Goal: Transaction & Acquisition: Purchase product/service

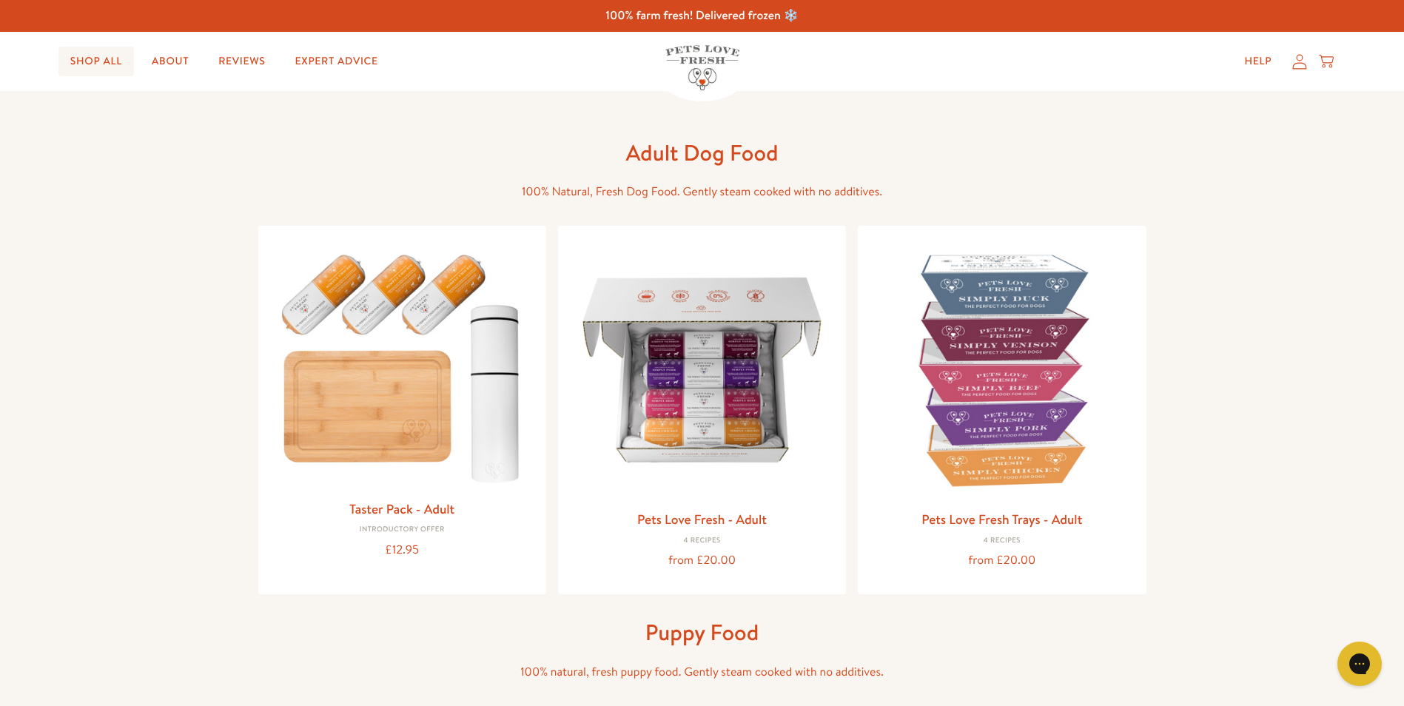
click at [94, 60] on link "Shop All" at bounding box center [95, 62] width 75 height 30
click at [80, 54] on link "Shop All" at bounding box center [95, 62] width 75 height 30
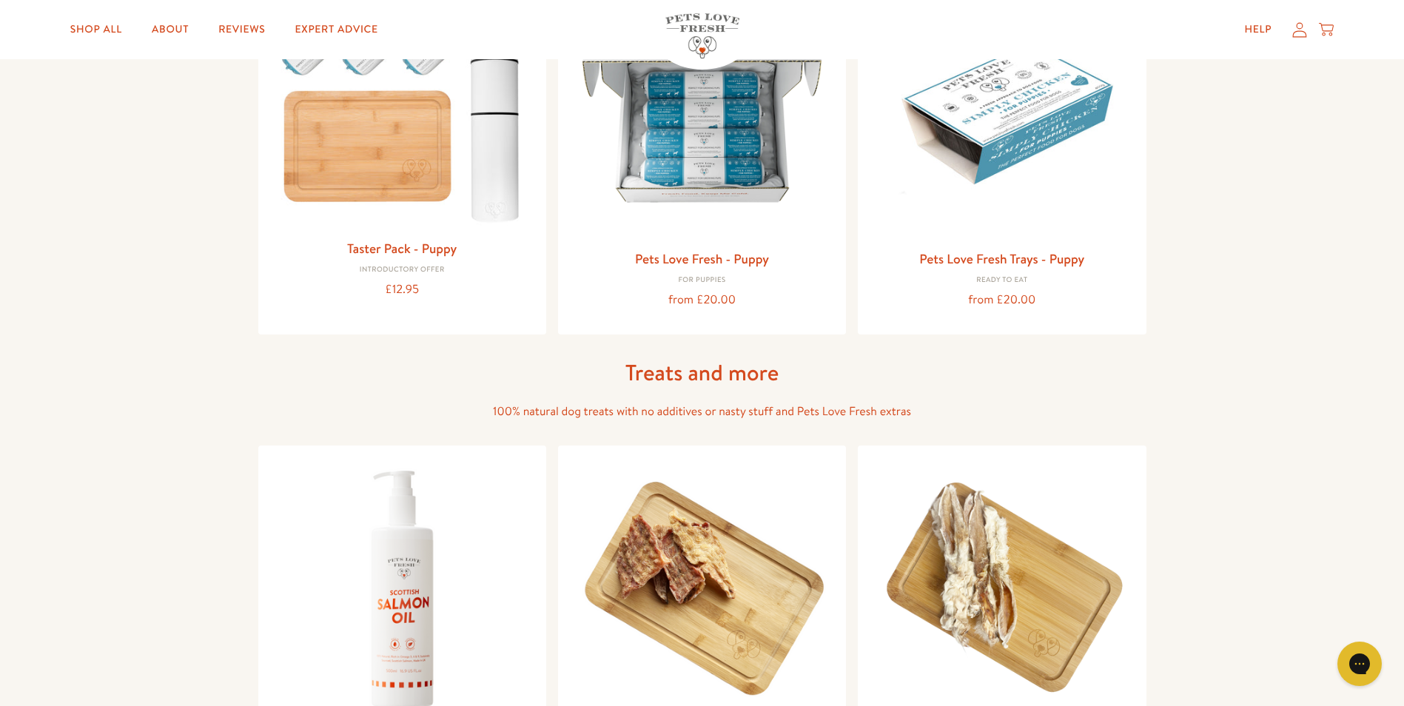
scroll to position [715, 0]
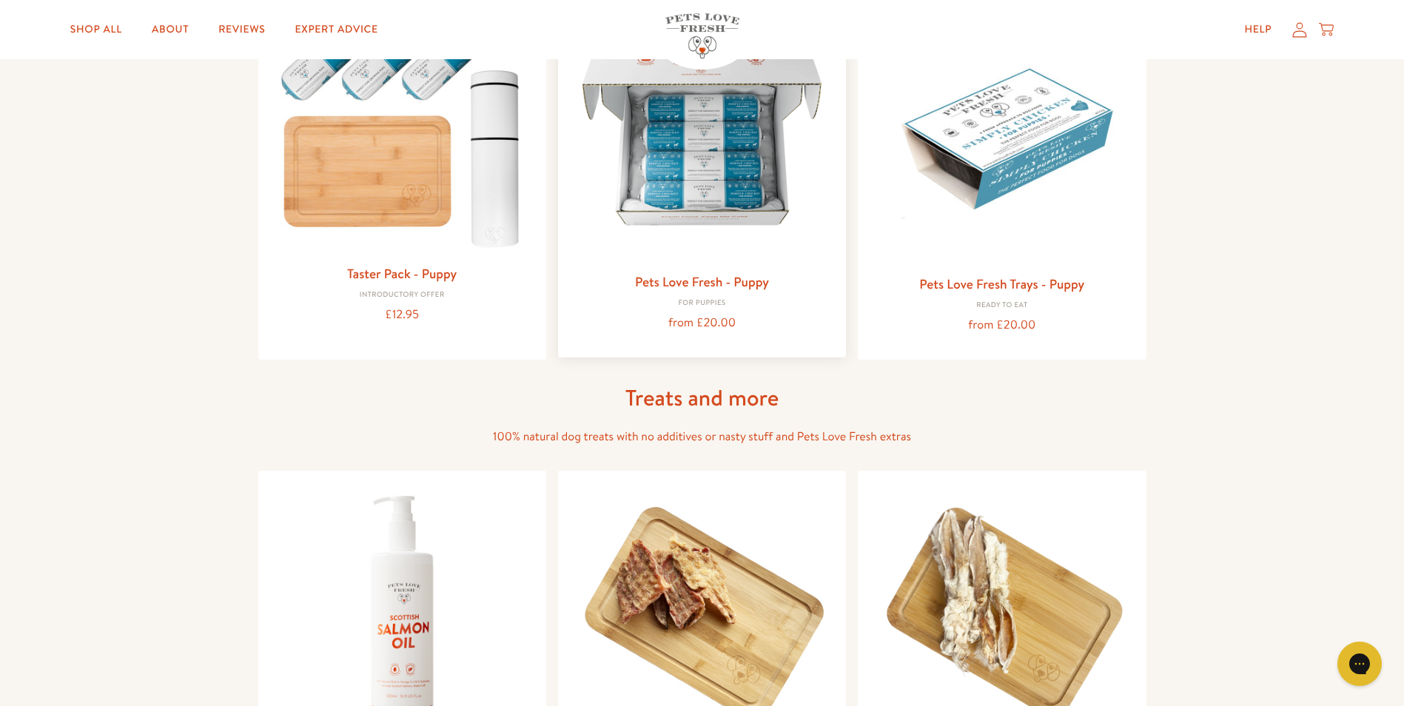
click at [696, 180] on img at bounding box center [702, 133] width 264 height 264
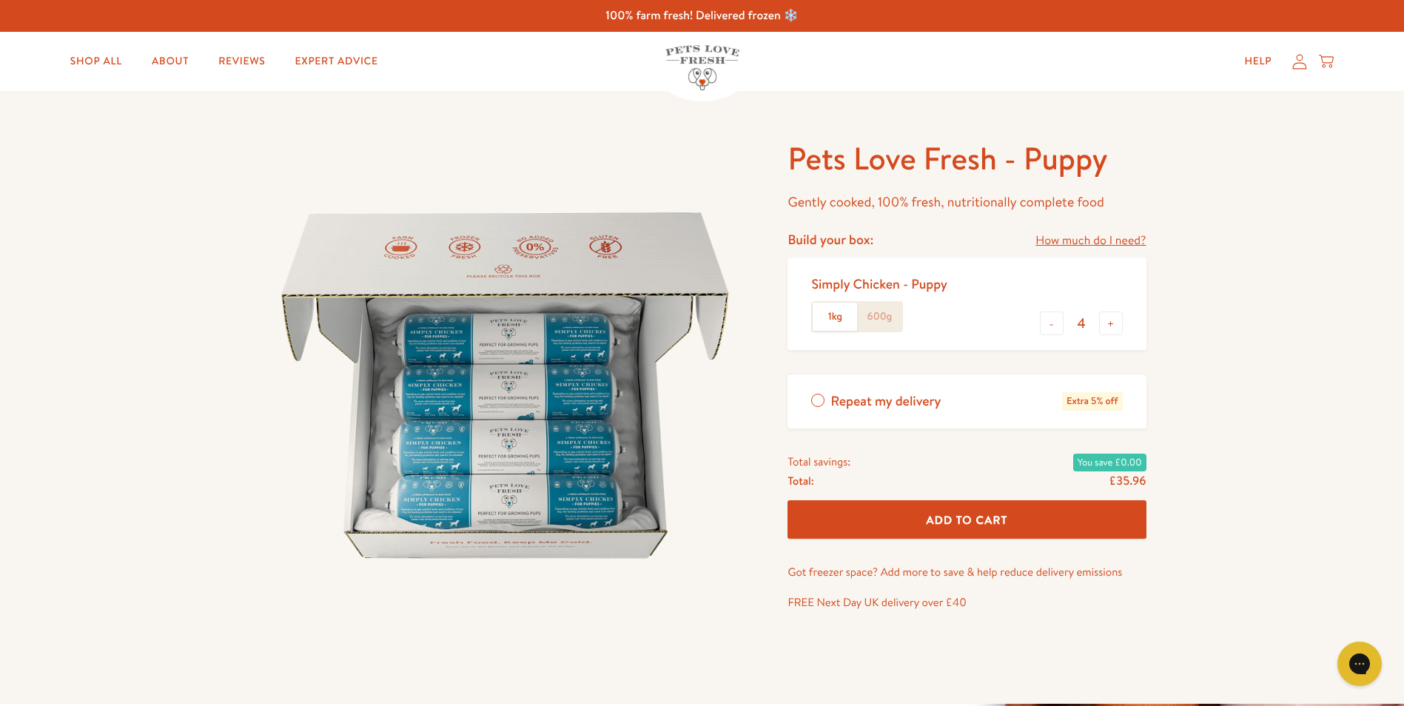
click at [878, 315] on label "600g" at bounding box center [879, 317] width 44 height 28
click at [0, 0] on input "600g" at bounding box center [0, 0] width 0 height 0
click at [835, 314] on label "1kg" at bounding box center [835, 317] width 44 height 28
click at [0, 0] on input "1kg" at bounding box center [0, 0] width 0 height 0
click at [870, 325] on label "600g" at bounding box center [879, 317] width 44 height 28
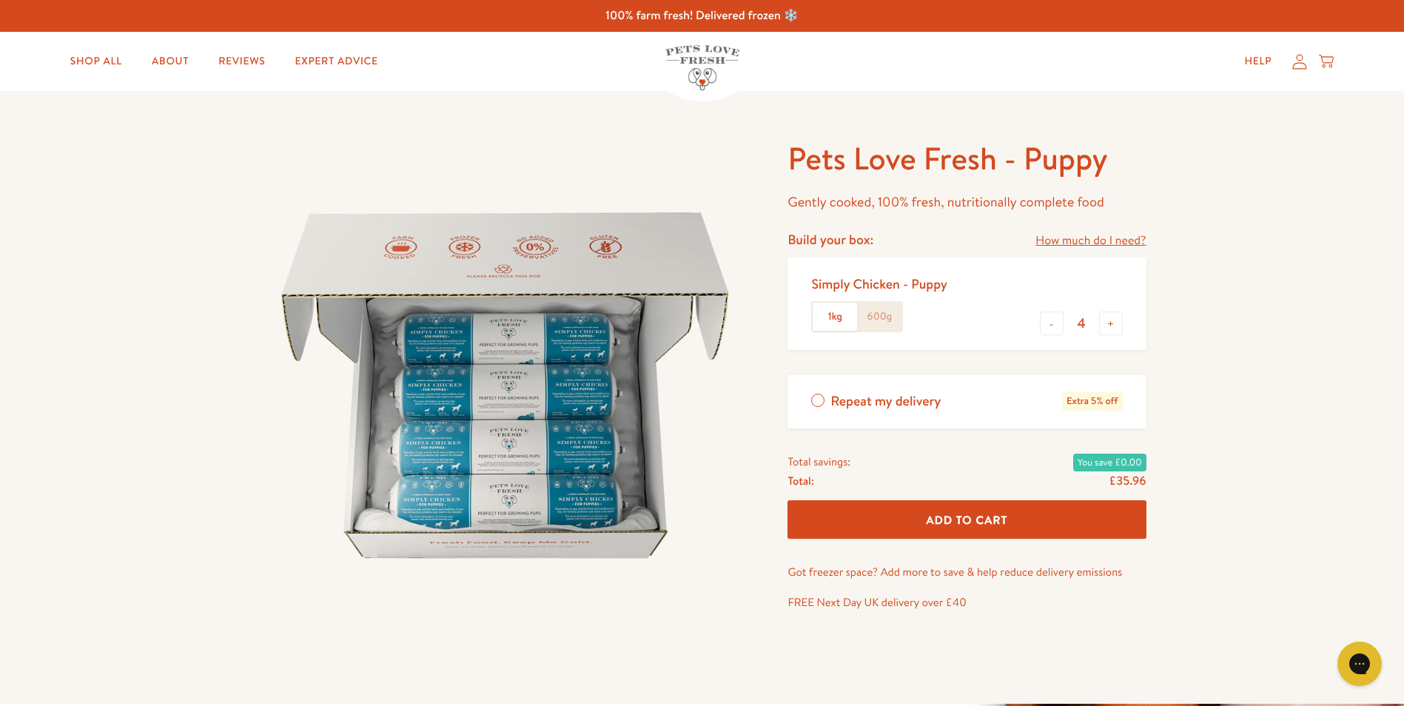
click at [0, 0] on input "600g" at bounding box center [0, 0] width 0 height 0
click at [828, 323] on label "1kg" at bounding box center [835, 317] width 44 height 28
click at [0, 0] on input "1kg" at bounding box center [0, 0] width 0 height 0
click at [876, 323] on label "600g" at bounding box center [879, 317] width 44 height 28
click at [0, 0] on input "600g" at bounding box center [0, 0] width 0 height 0
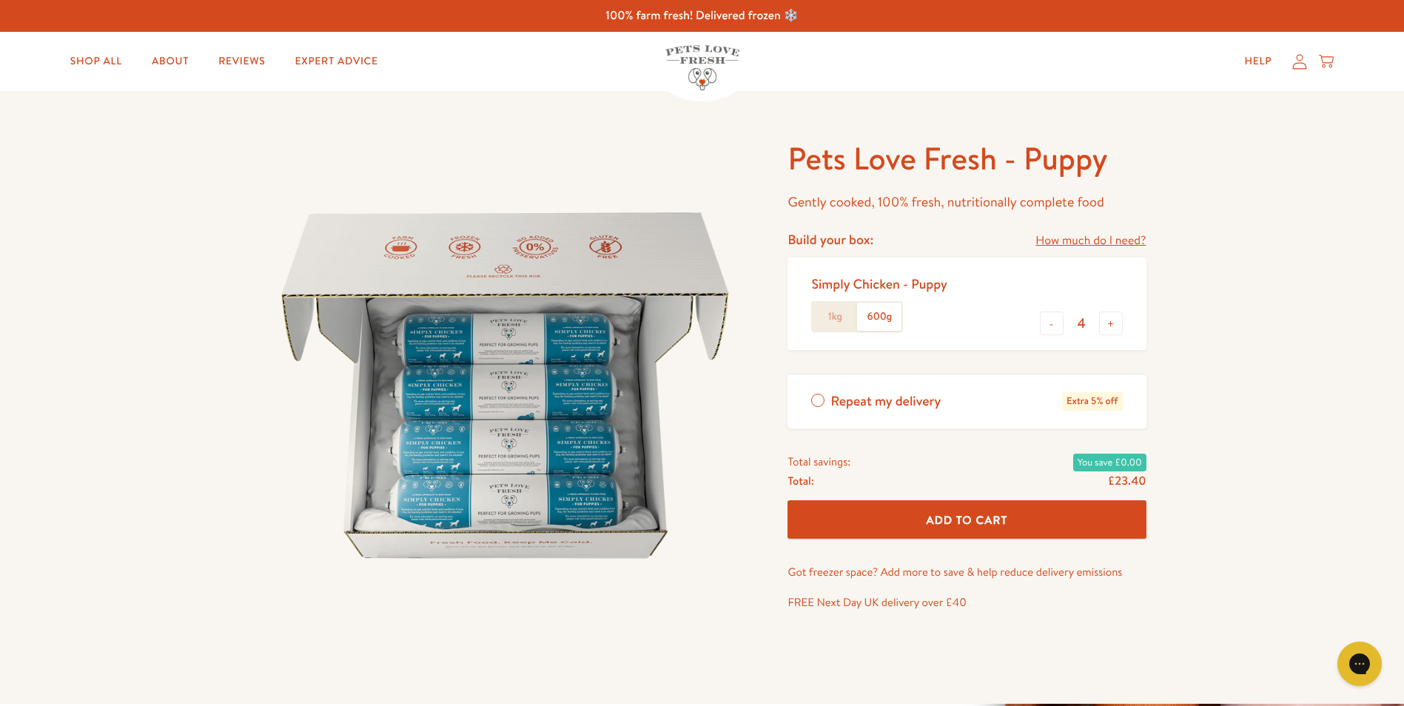
click at [838, 309] on label "1kg" at bounding box center [835, 317] width 44 height 28
click at [0, 0] on input "1kg" at bounding box center [0, 0] width 0 height 0
click at [887, 321] on label "600g" at bounding box center [879, 317] width 44 height 28
click at [0, 0] on input "600g" at bounding box center [0, 0] width 0 height 0
click at [823, 316] on label "1kg" at bounding box center [835, 317] width 44 height 28
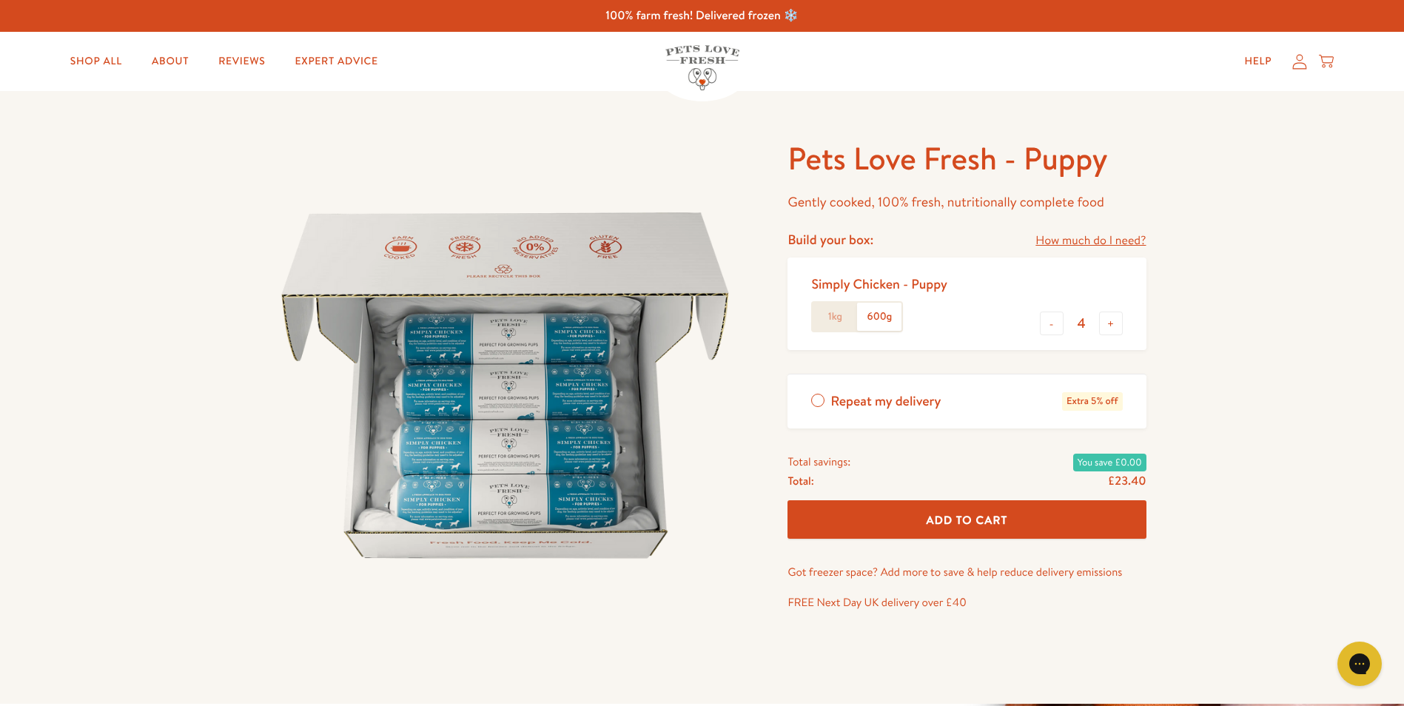
click at [0, 0] on input "1kg" at bounding box center [0, 0] width 0 height 0
click at [824, 320] on label "1kg" at bounding box center [835, 317] width 44 height 28
click at [0, 0] on input "1kg" at bounding box center [0, 0] width 0 height 0
click at [828, 317] on label "1kg" at bounding box center [835, 317] width 44 height 28
click at [0, 0] on input "1kg" at bounding box center [0, 0] width 0 height 0
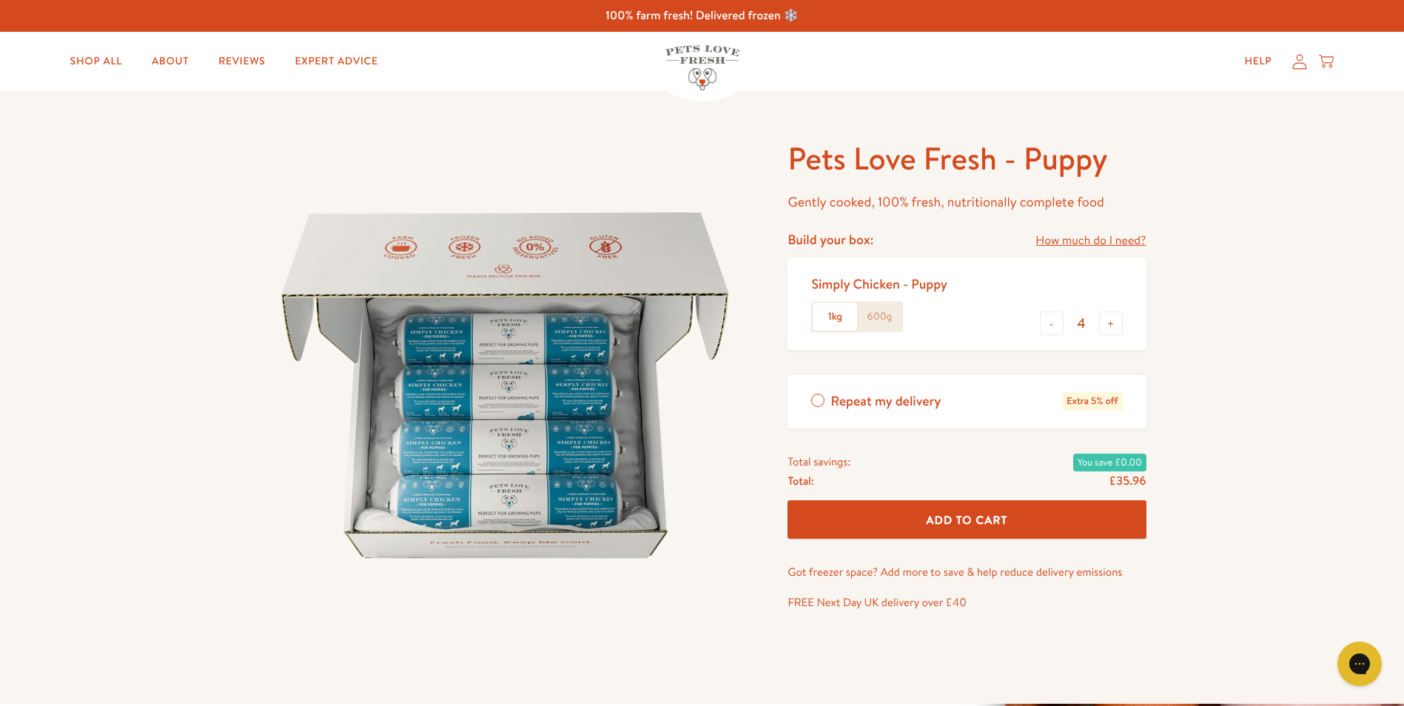
click at [869, 318] on label "600g" at bounding box center [879, 317] width 44 height 28
click at [0, 0] on input "600g" at bounding box center [0, 0] width 0 height 0
click at [838, 314] on label "1kg" at bounding box center [835, 317] width 44 height 28
click at [0, 0] on input "1kg" at bounding box center [0, 0] width 0 height 0
click at [1080, 241] on link "How much do I need?" at bounding box center [1090, 241] width 110 height 20
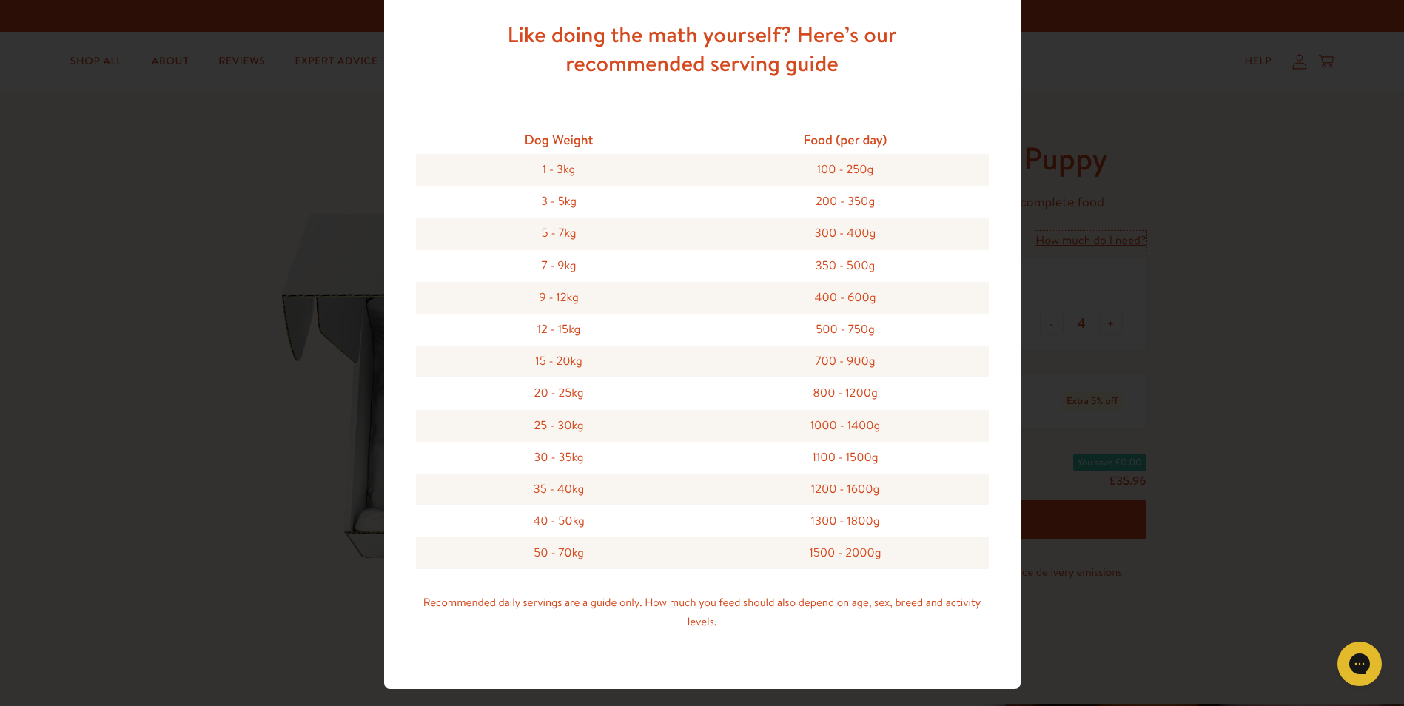
scroll to position [380, 0]
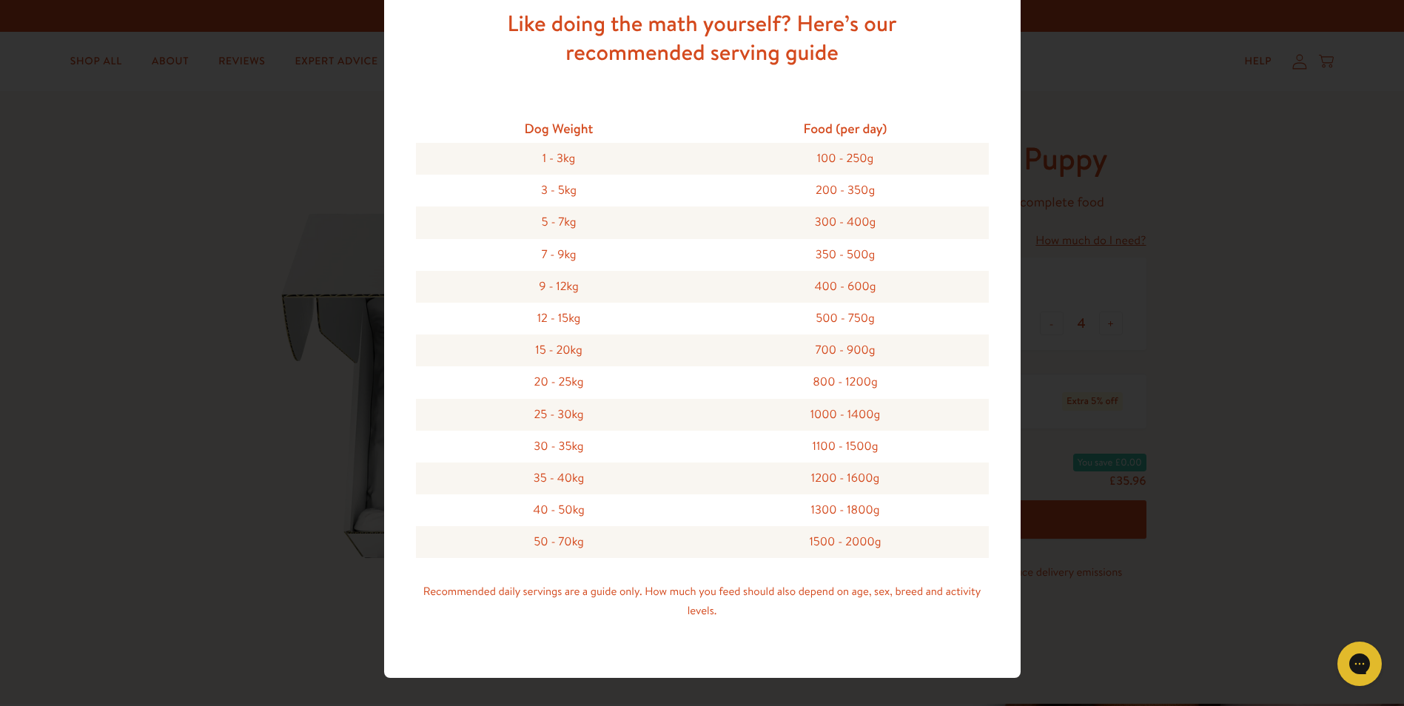
click at [580, 421] on div "25 - 30kg" at bounding box center [559, 415] width 286 height 32
click at [1280, 676] on div "Feeding guide Find out exactly how much food your dog needs Select a breed Affe…" at bounding box center [702, 353] width 1404 height 706
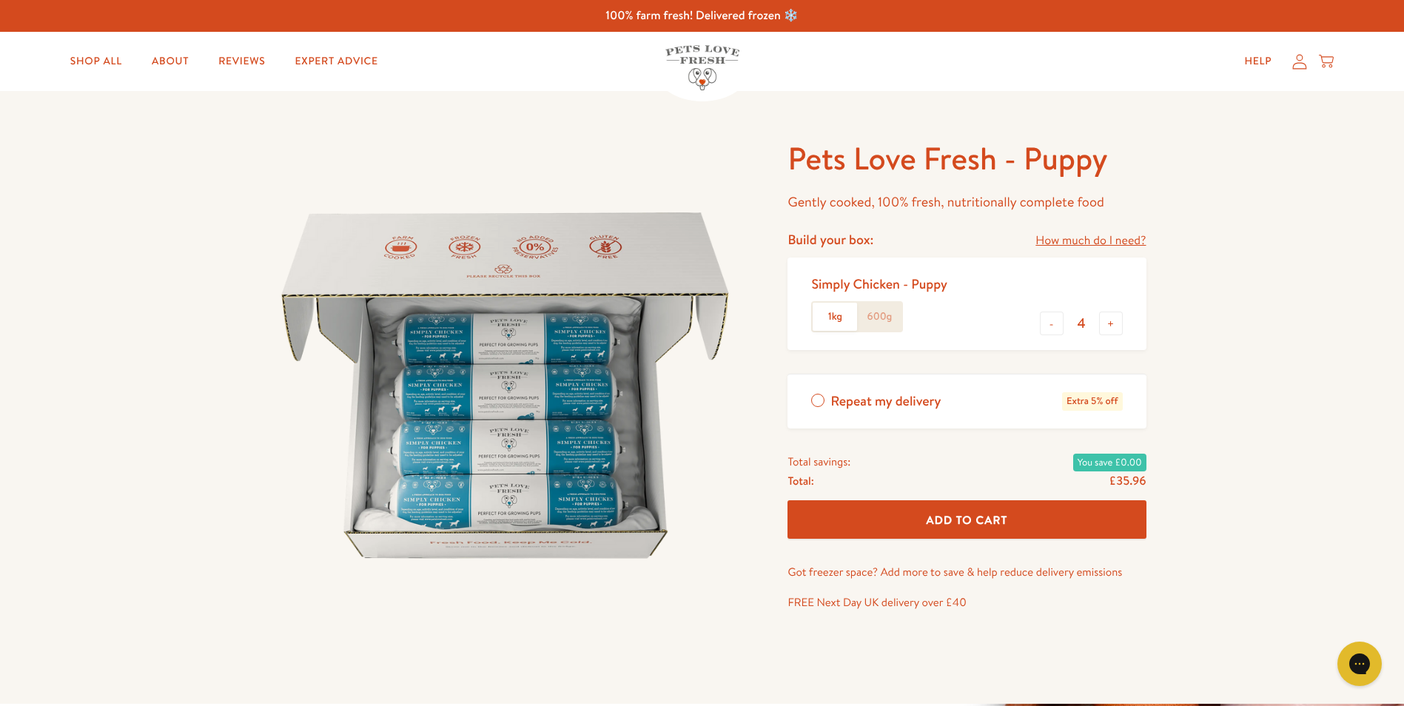
click at [973, 517] on span "Add To Cart" at bounding box center [966, 520] width 81 height 16
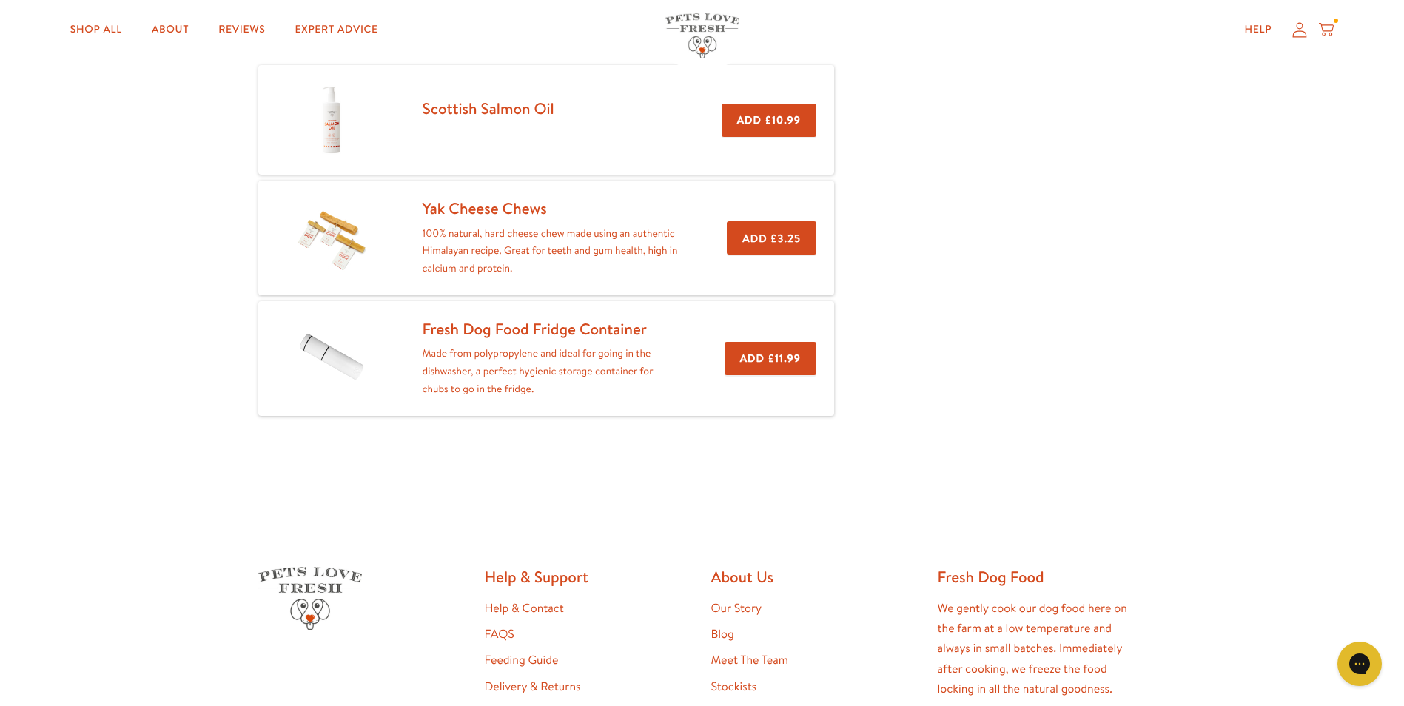
scroll to position [338, 0]
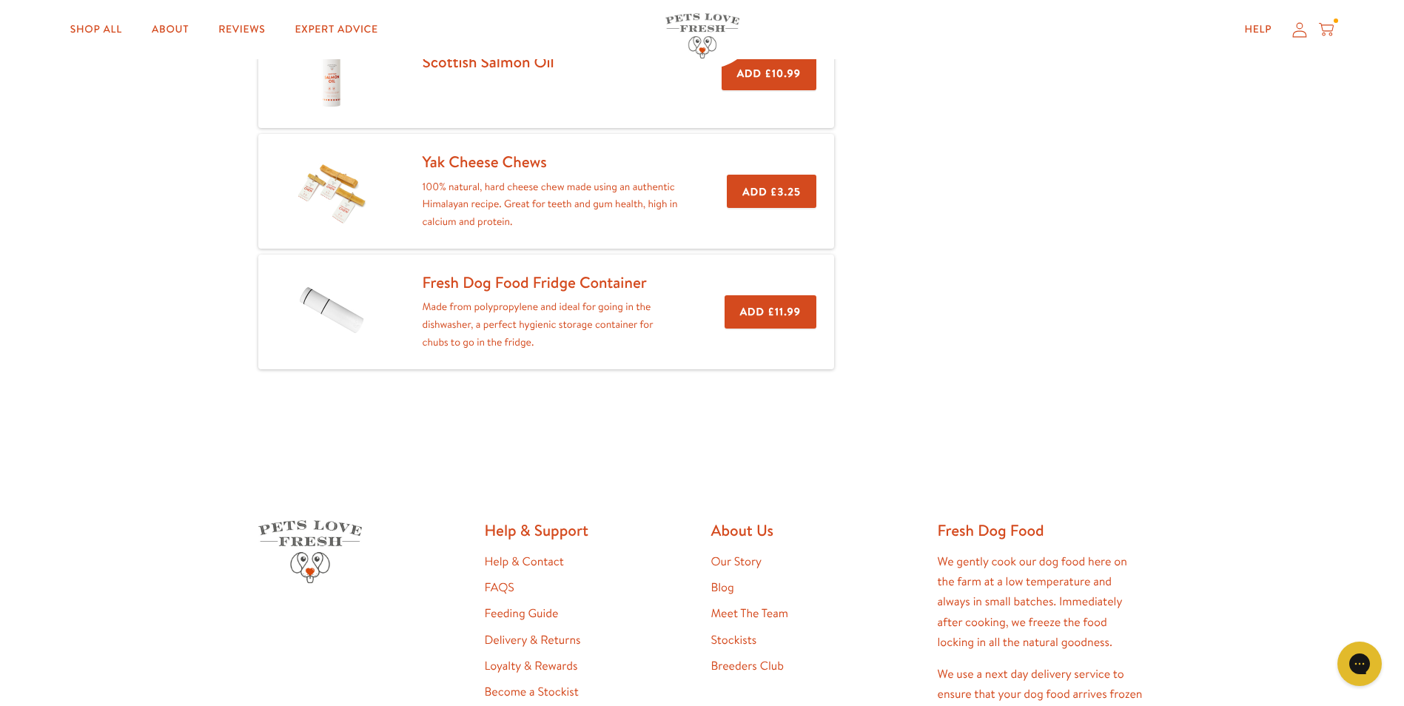
click at [750, 304] on button "Add £11.99" at bounding box center [770, 311] width 92 height 33
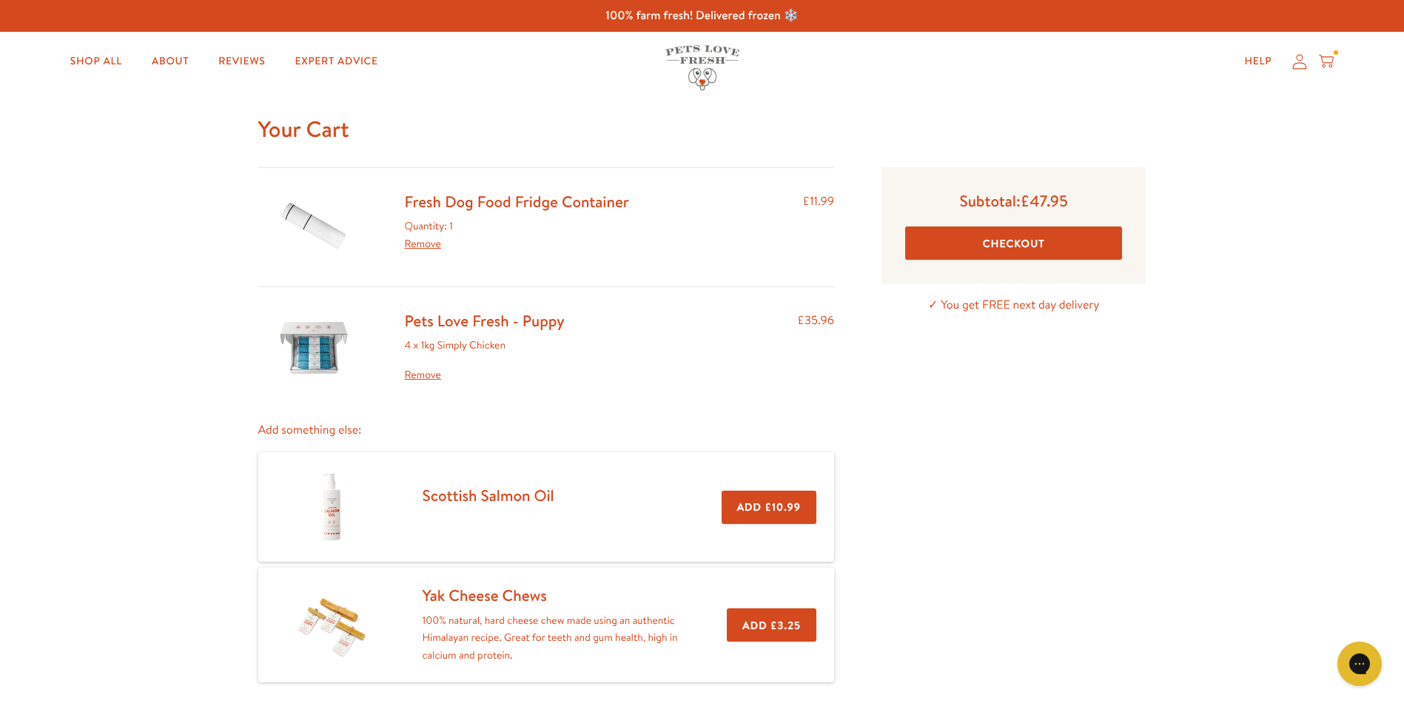
click at [949, 242] on button "Checkout" at bounding box center [1013, 242] width 217 height 33
